Goal: Information Seeking & Learning: Learn about a topic

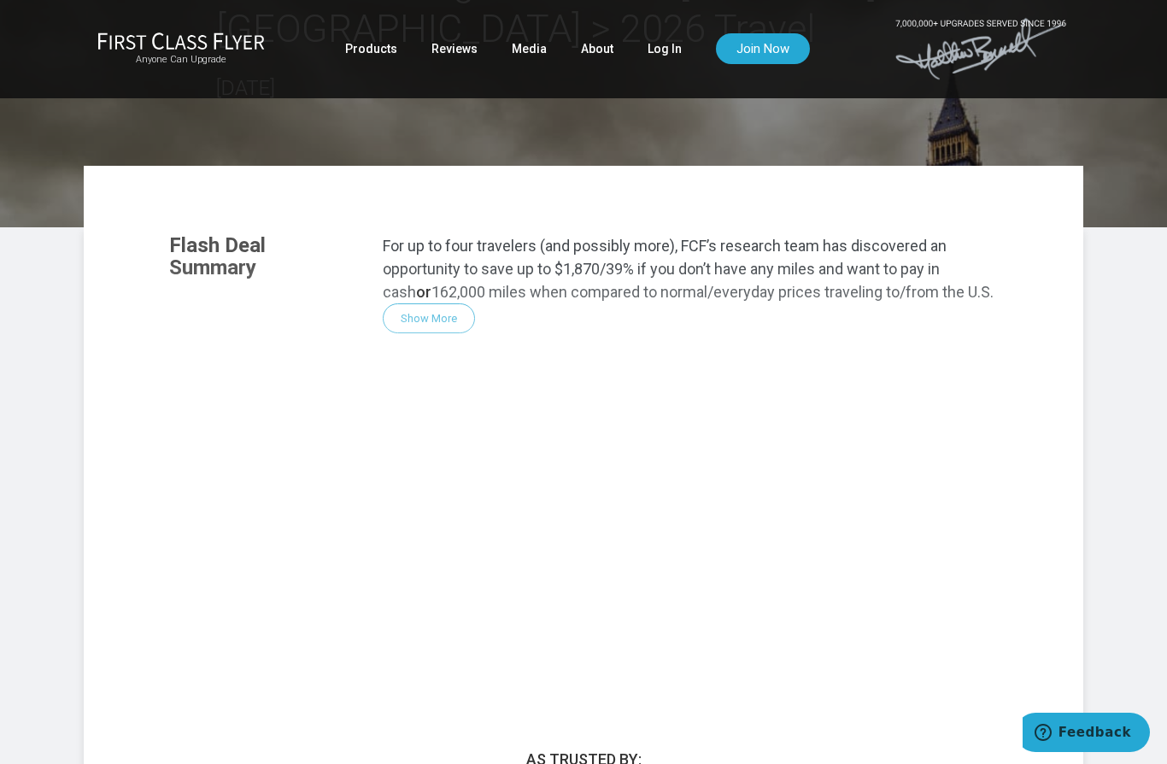
click at [450, 317] on div "Flash Deal Summary For up to four travelers (and possibly more), FCF’s research…" at bounding box center [583, 450] width 863 height 466
click at [433, 309] on div "Flash Deal Summary For up to four travelers (and possibly more), FCF’s research…" at bounding box center [583, 450] width 863 height 466
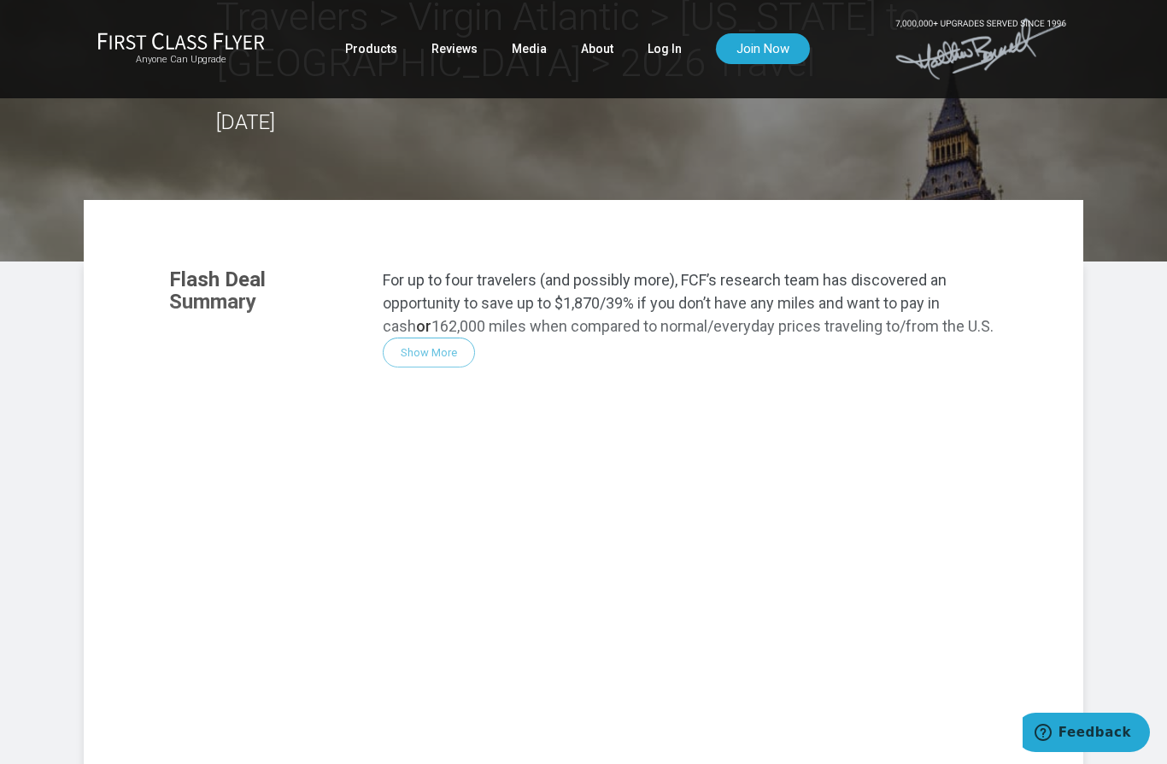
scroll to position [91, 0]
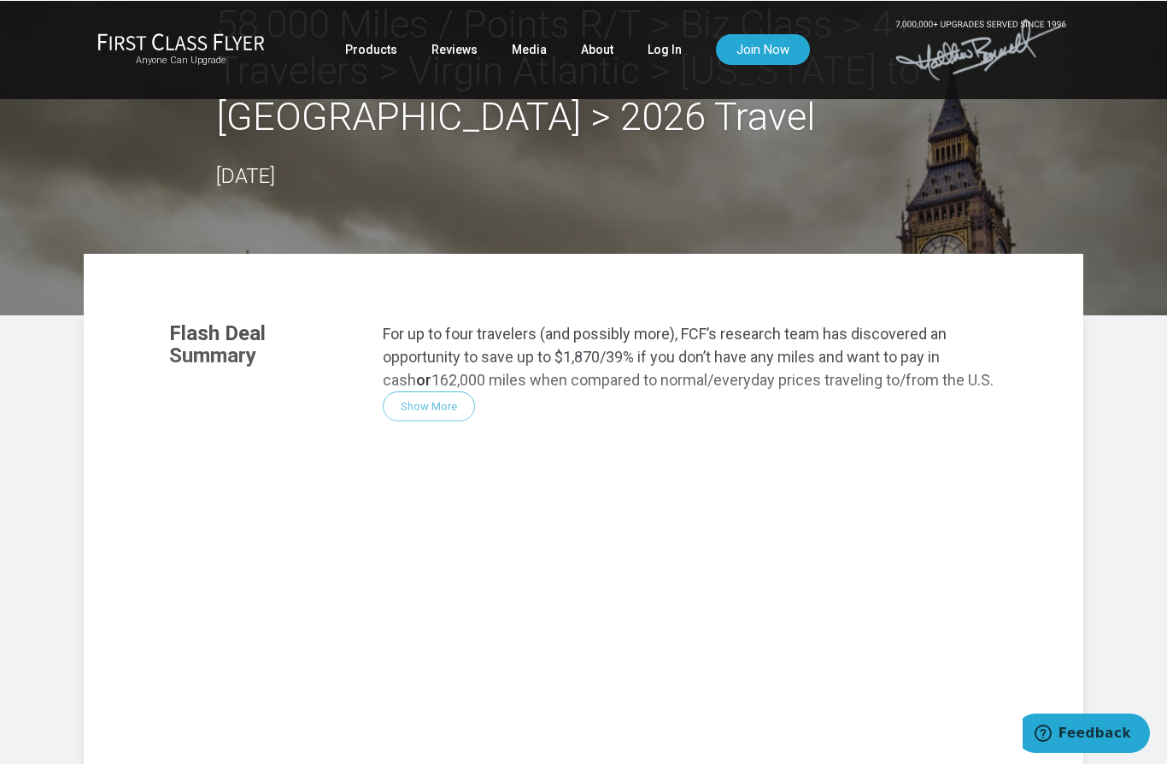
click at [436, 408] on div "Flash Deal Summary For up to four travelers (and possibly more), FCF’s research…" at bounding box center [583, 537] width 863 height 466
click at [436, 403] on div "Flash Deal Summary For up to four travelers (and possibly more), FCF’s research…" at bounding box center [583, 537] width 863 height 466
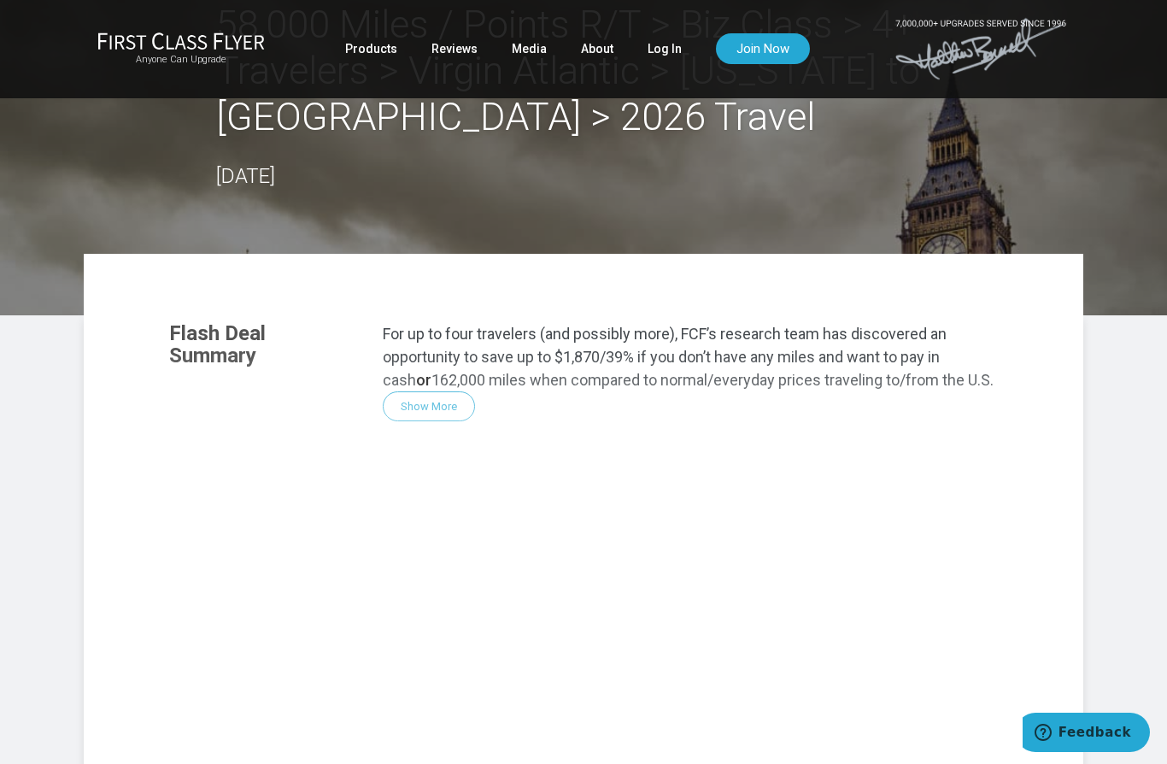
click at [667, 45] on link "Log In" at bounding box center [665, 48] width 34 height 31
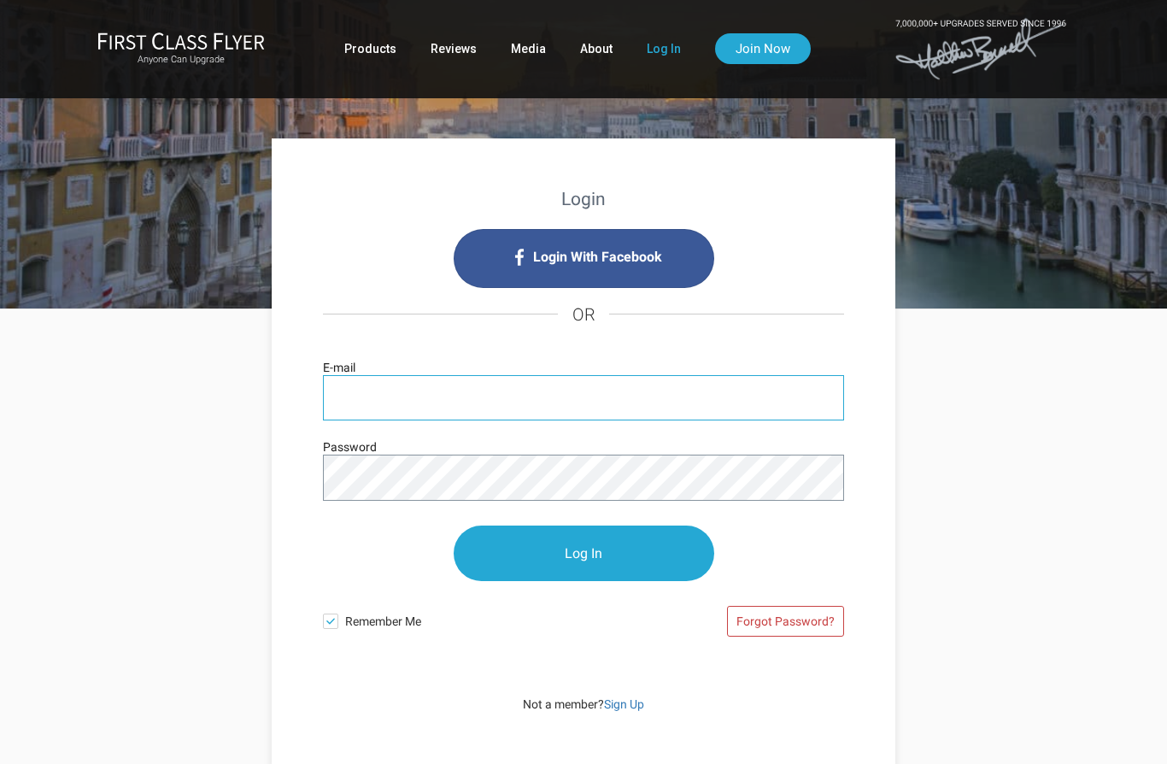
type input "[EMAIL_ADDRESS][DOMAIN_NAME]"
click at [584, 554] on input "Log In" at bounding box center [584, 554] width 261 height 56
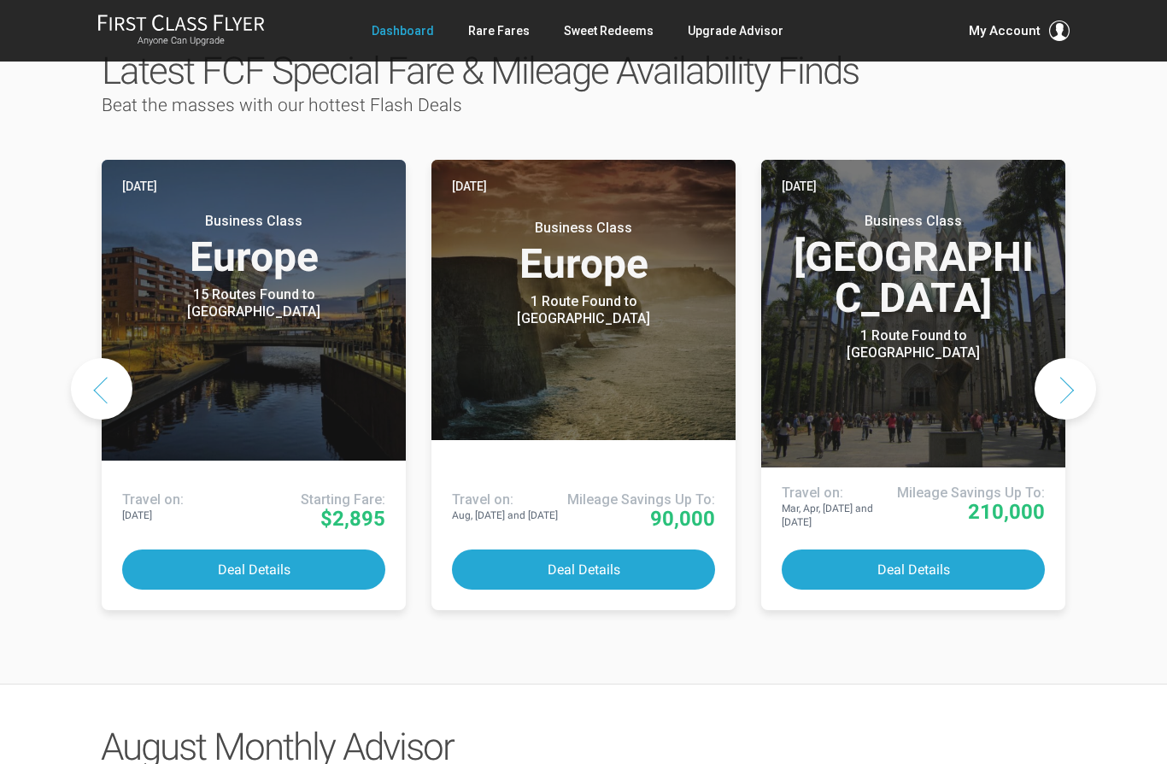
scroll to position [880, 0]
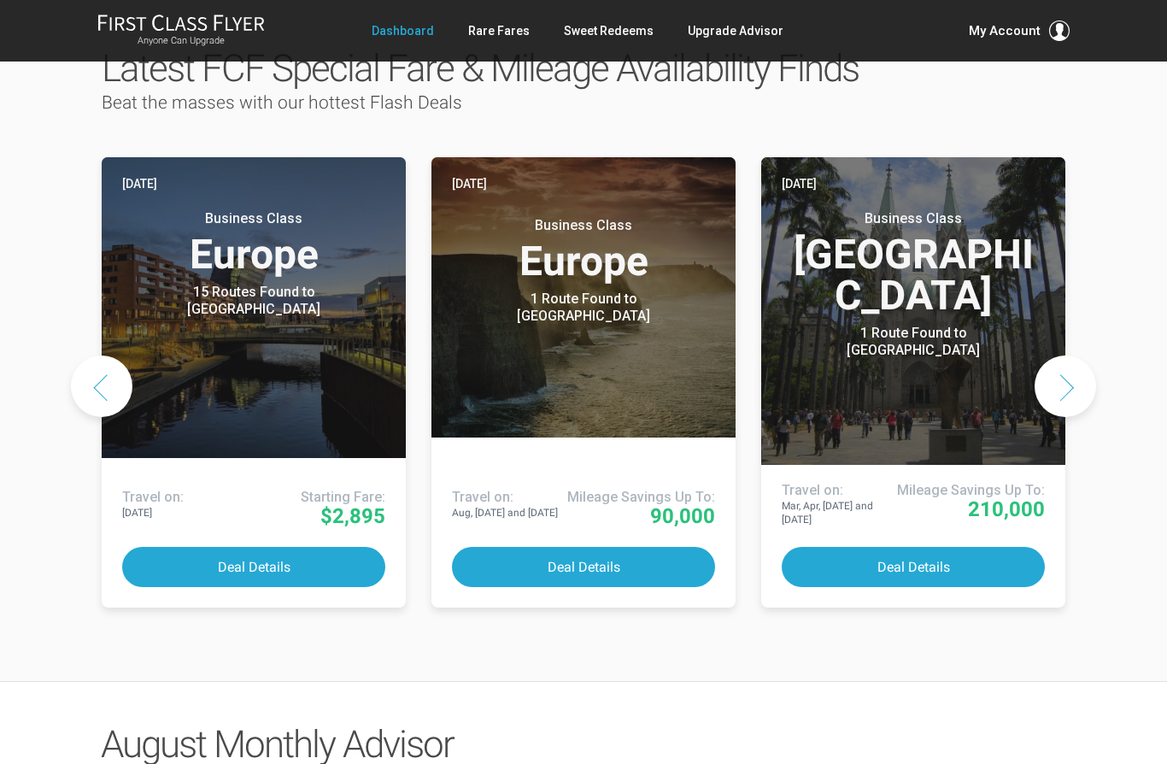
click at [1063, 458] on link "Four days ago Business Class South America 1 Route Found to Sao Paulo Use These…" at bounding box center [913, 382] width 304 height 450
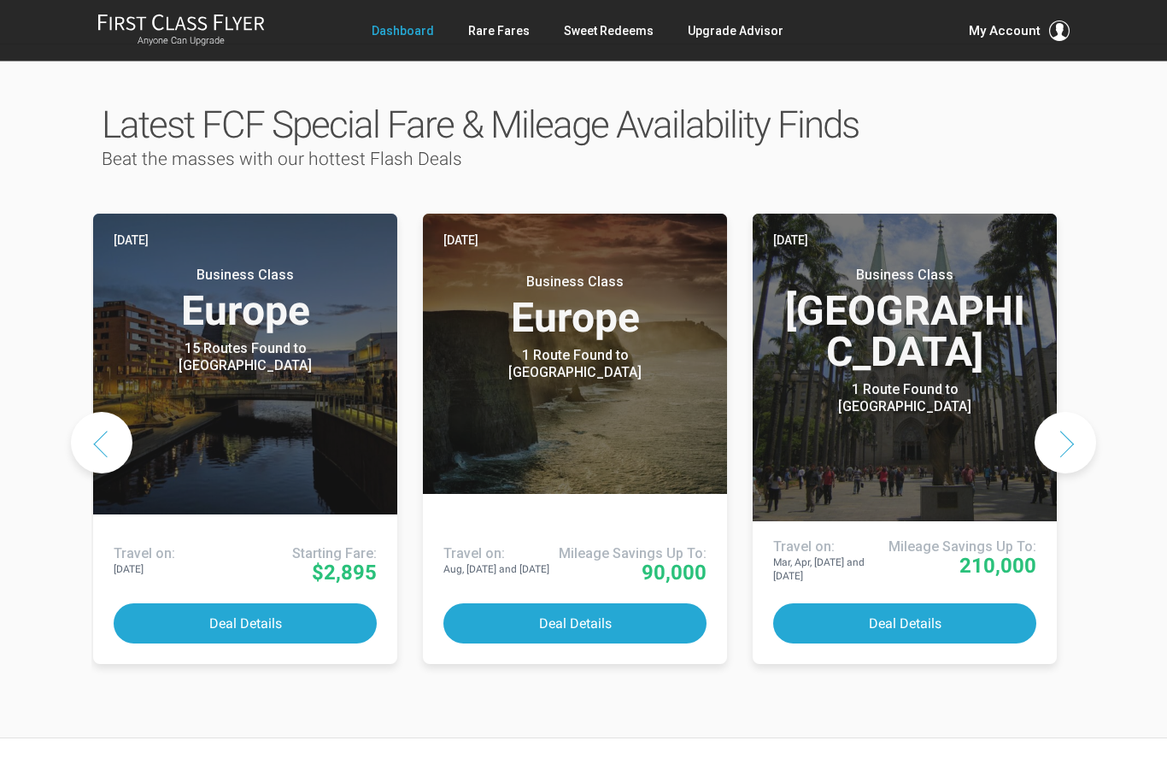
scroll to position [824, 0]
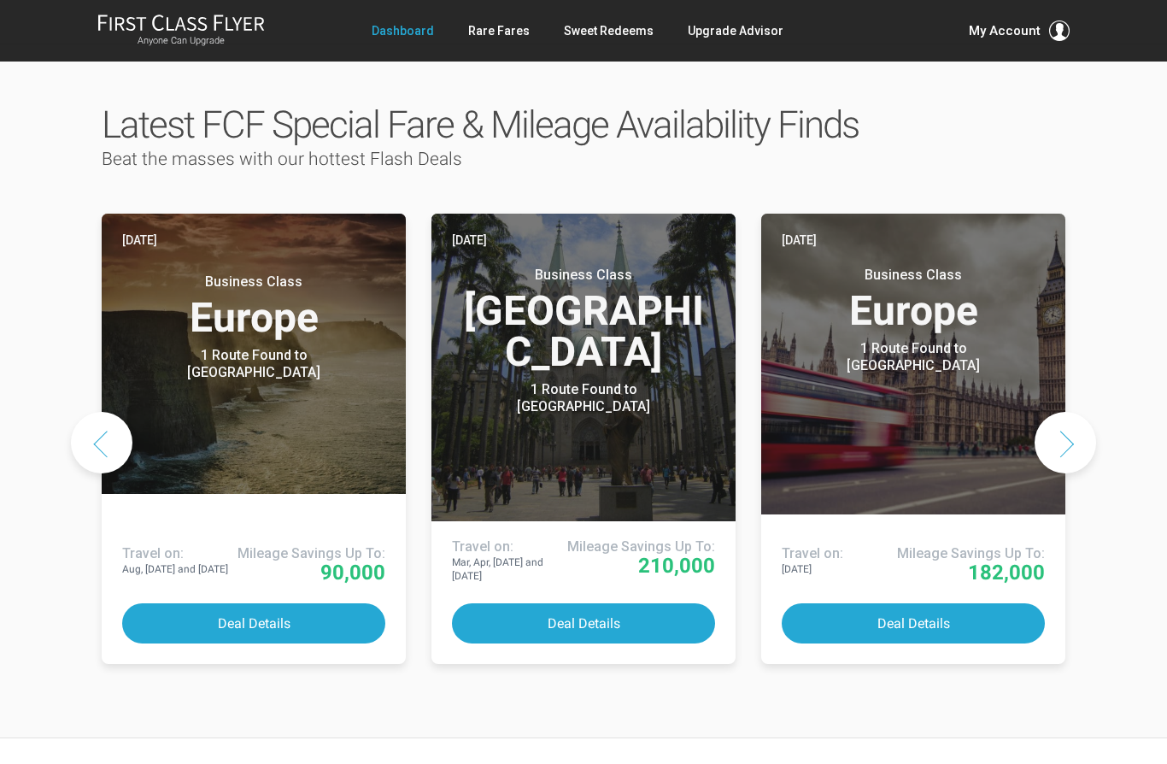
click at [1058, 412] on button "Next slide" at bounding box center [1066, 443] width 62 height 62
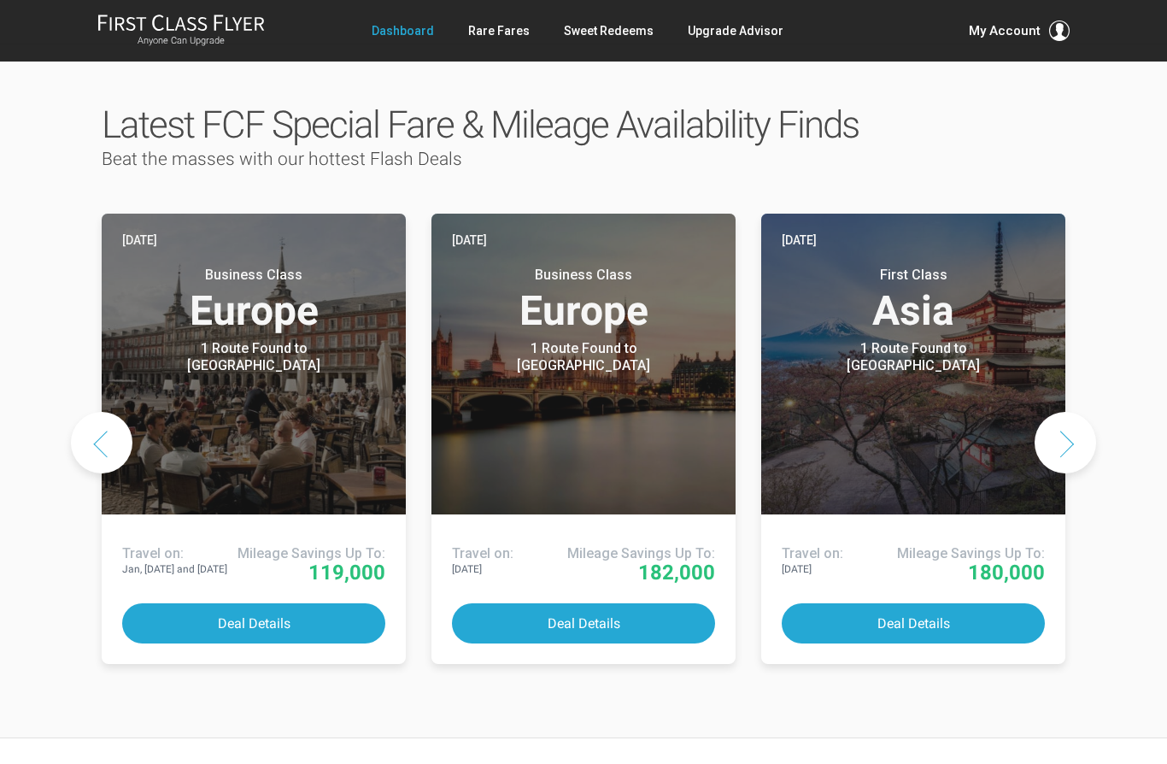
click at [593, 603] on button "Deal Details" at bounding box center [583, 623] width 263 height 40
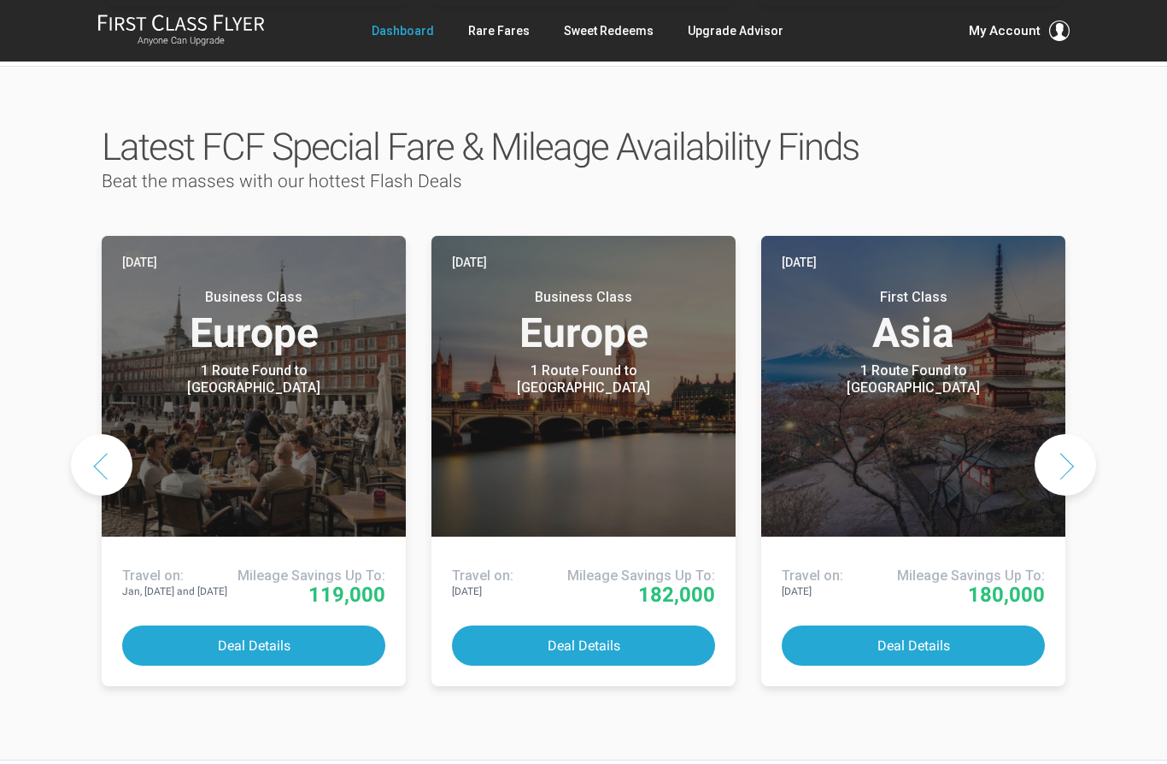
click at [578, 626] on button "Deal Details" at bounding box center [583, 646] width 263 height 40
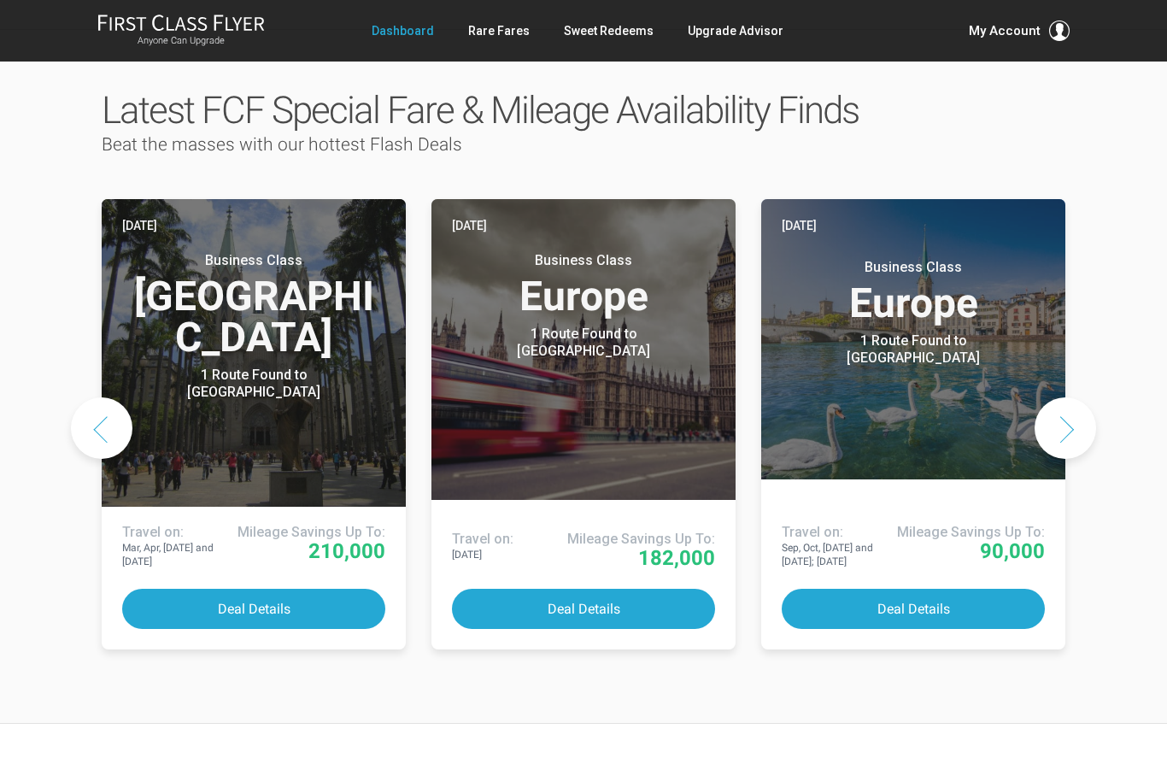
click at [579, 589] on button "Deal Details" at bounding box center [583, 609] width 263 height 40
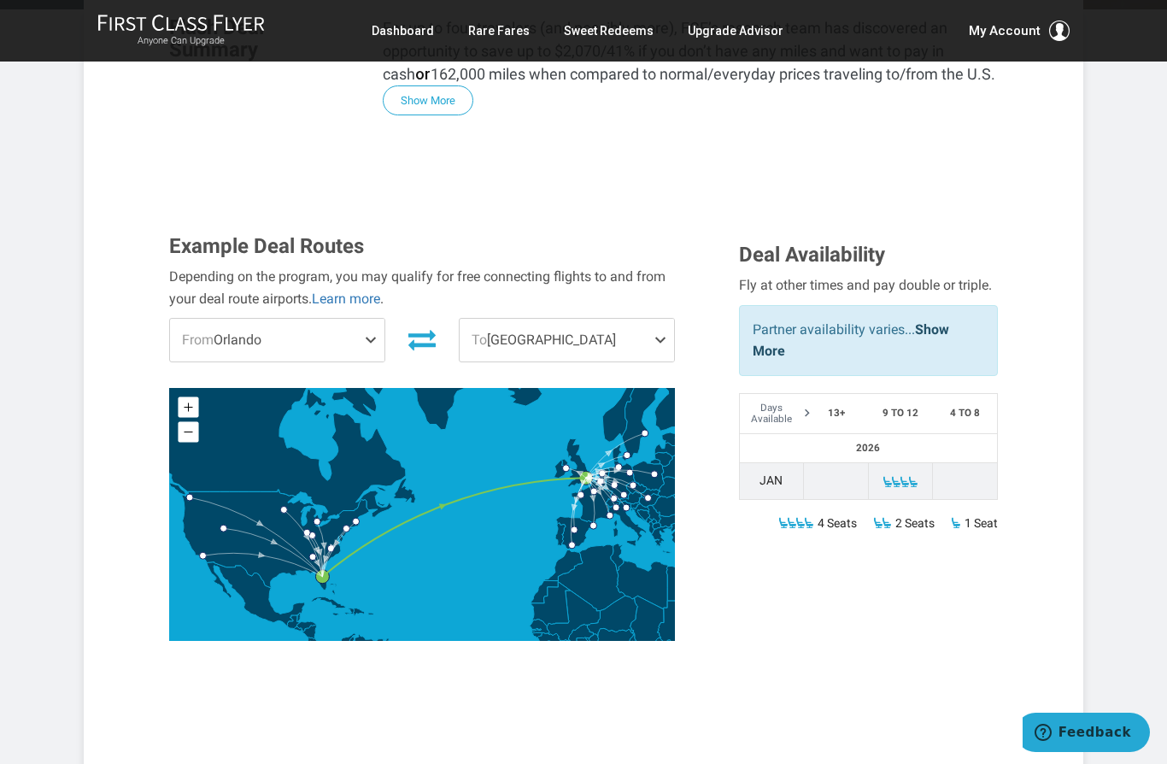
scroll to position [397, 0]
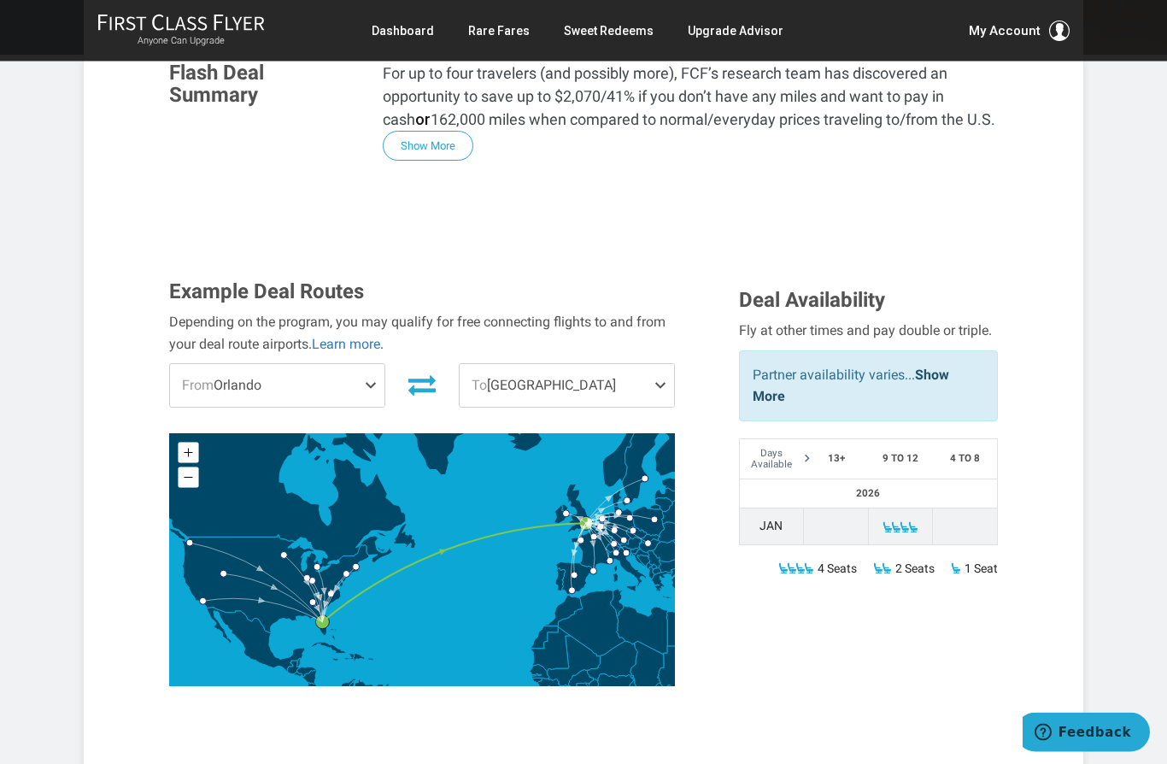
click at [376, 365] on span at bounding box center [374, 386] width 21 height 43
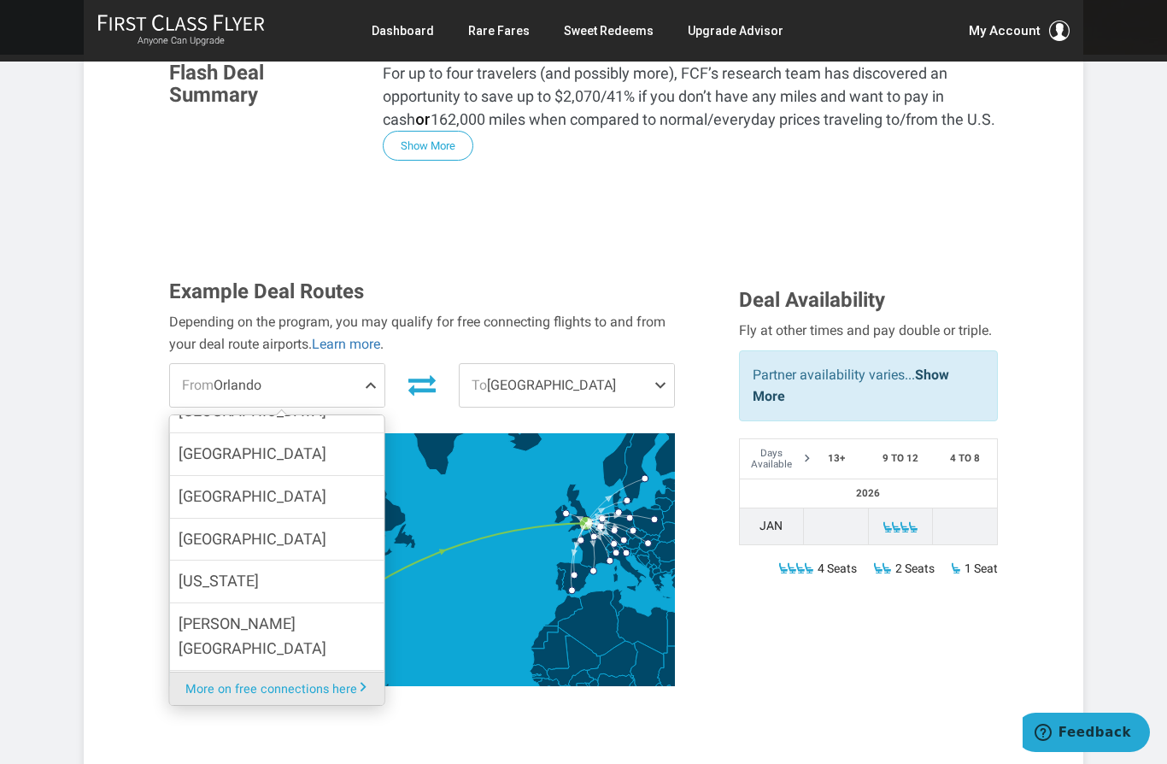
scroll to position [267, 0]
click at [274, 560] on label "[US_STATE]" at bounding box center [277, 581] width 214 height 42
click at [0, 0] on input "[US_STATE]" at bounding box center [0, 0] width 0 height 0
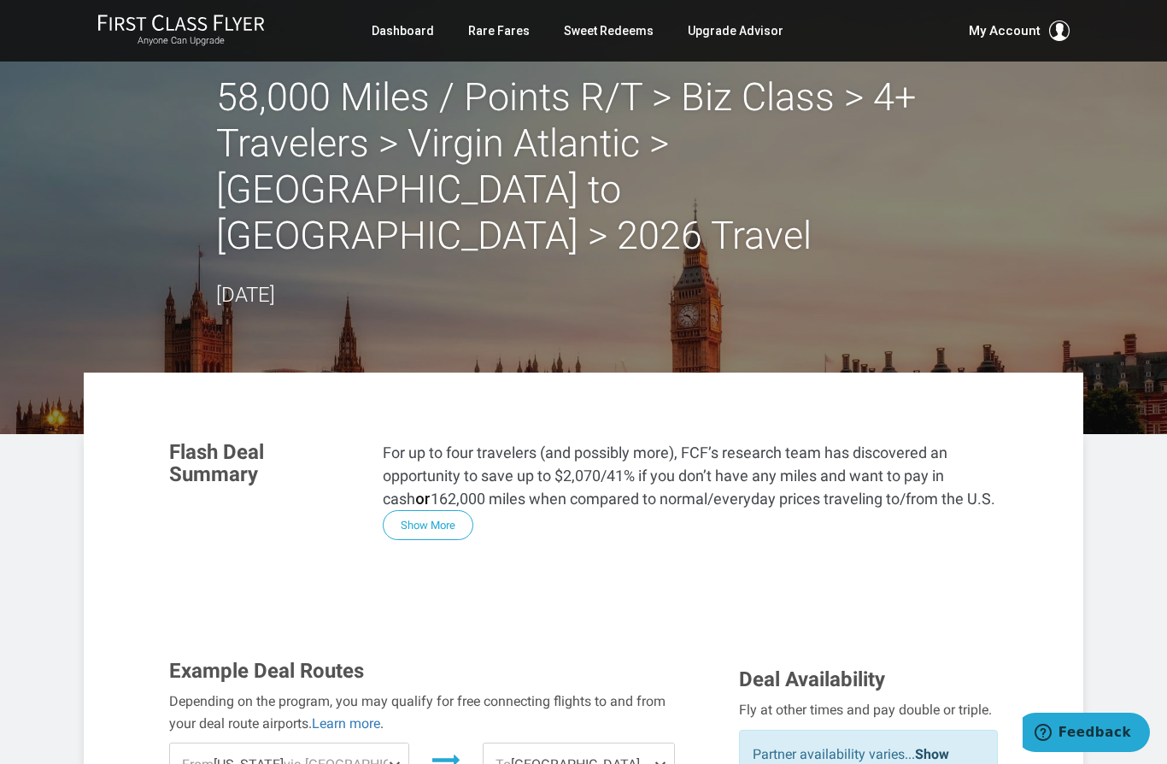
scroll to position [0, 0]
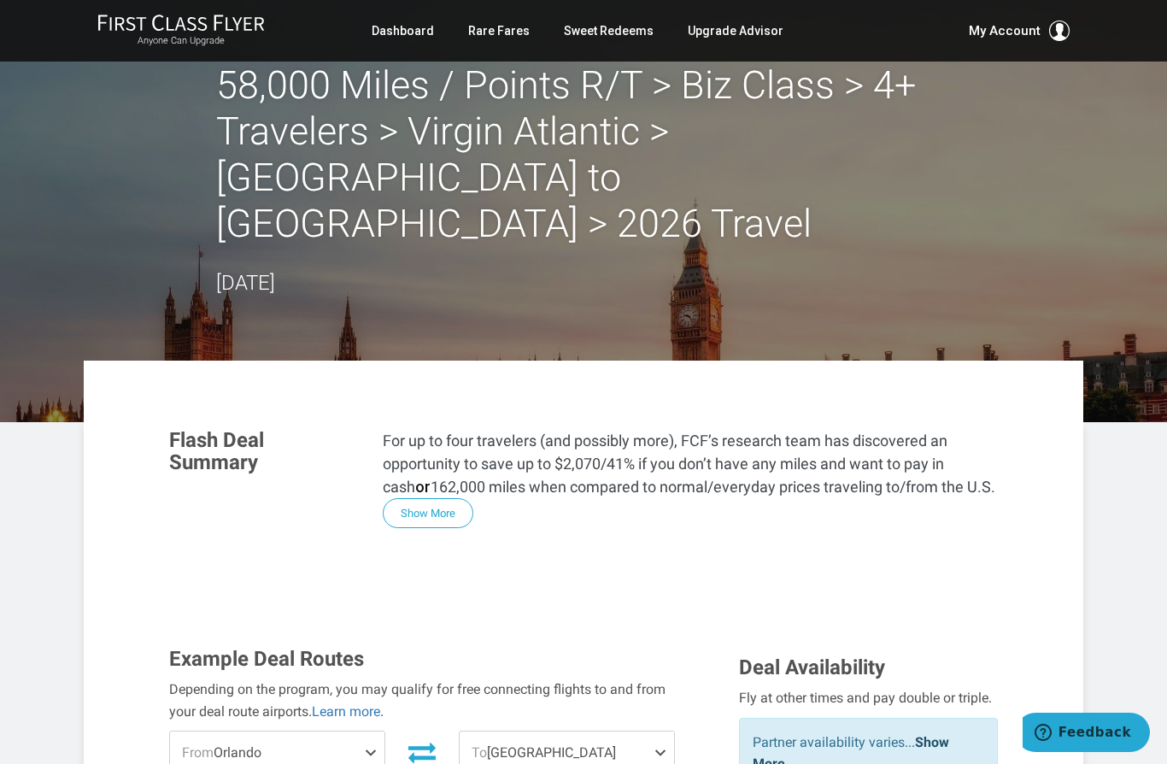
scroll to position [26, 0]
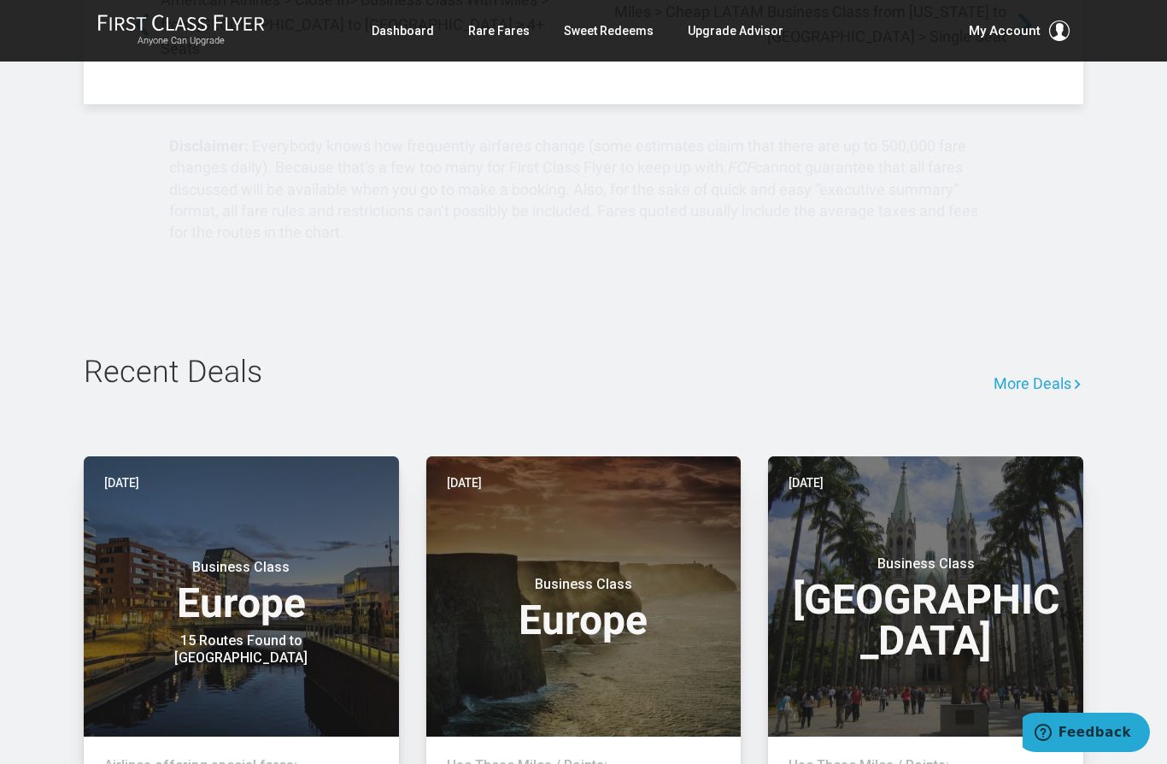
scroll to position [2556, 0]
